Goal: Task Accomplishment & Management: Use online tool/utility

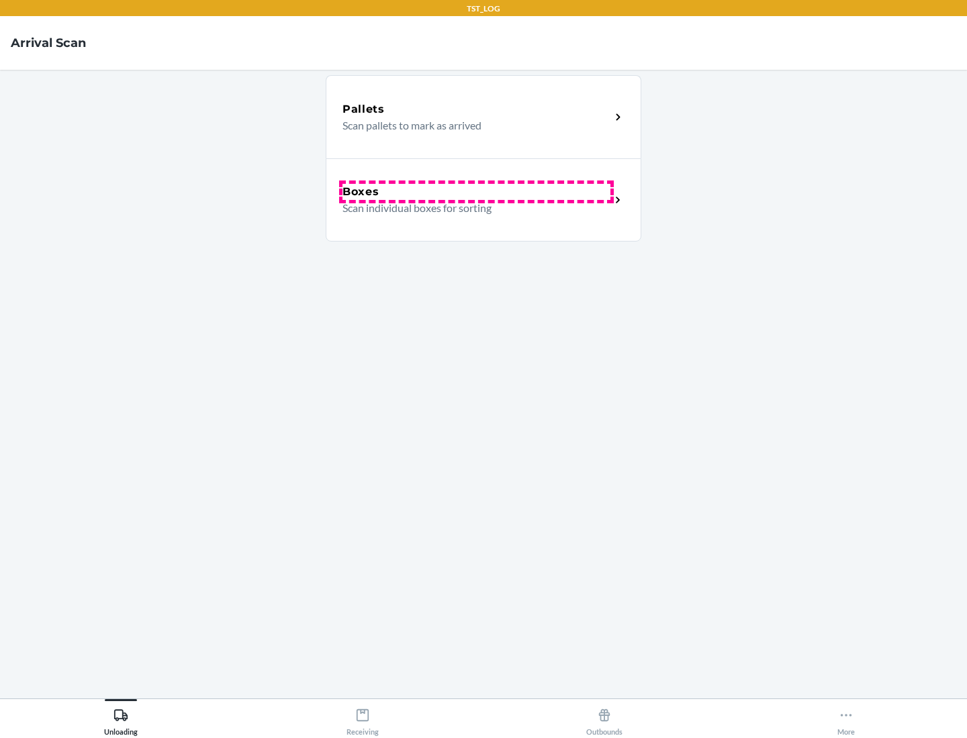
click at [476, 192] on div "Boxes" at bounding box center [476, 192] width 268 height 16
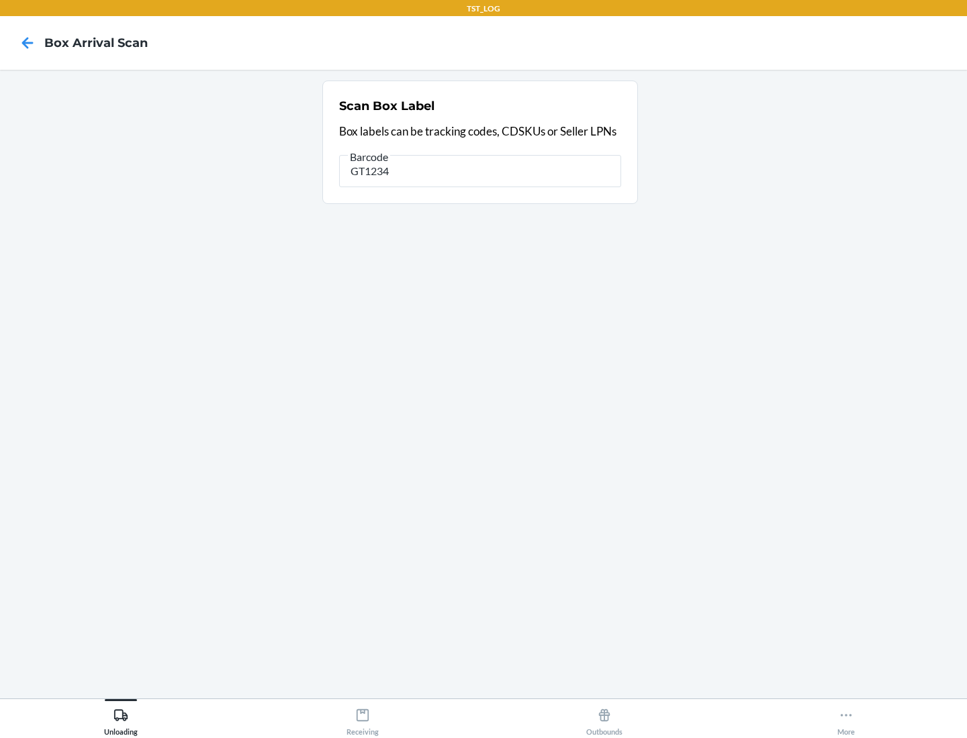
type input "GT1234"
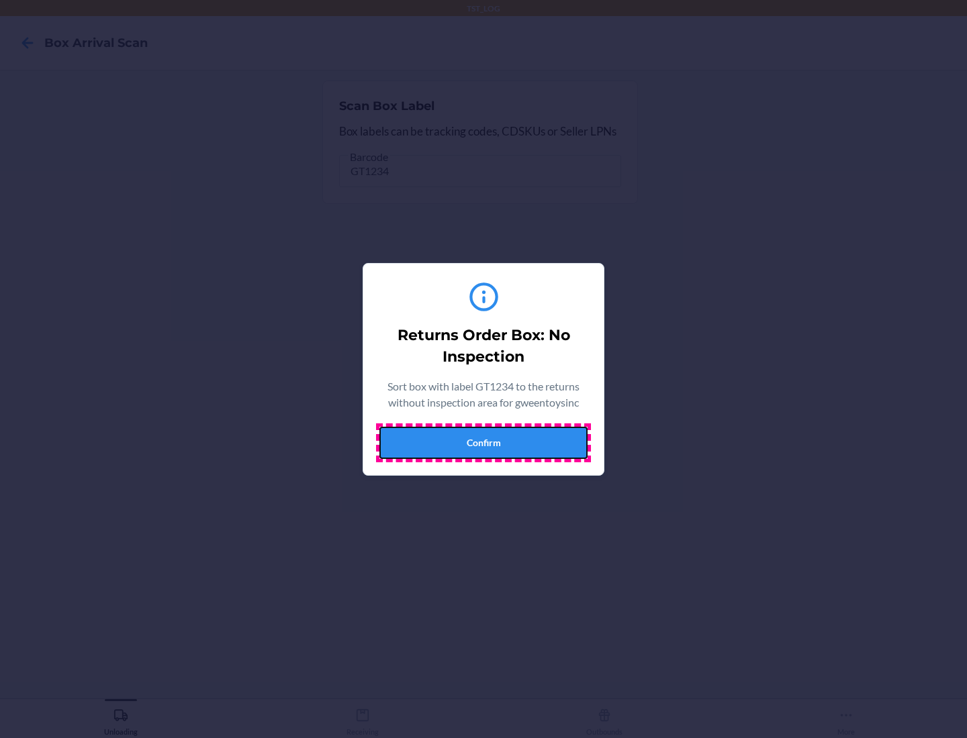
click at [483, 442] on button "Confirm" at bounding box center [483, 443] width 208 height 32
